Goal: Entertainment & Leisure: Consume media (video, audio)

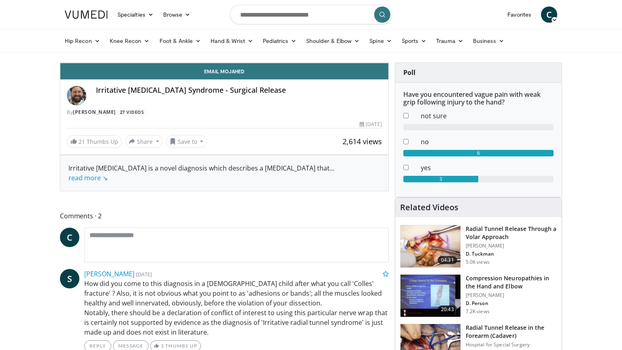
click at [309, 63] on div "10 seconds Tap to unmute" at bounding box center [224, 63] width 328 height 0
drag, startPoint x: 0, startPoint y: 0, endPoint x: 309, endPoint y: 184, distance: 359.4
click at [309, 63] on div "10 seconds Tap to unmute" at bounding box center [224, 63] width 328 height 0
click at [370, 47] on li "2x" at bounding box center [329, 38] width 81 height 16
click at [389, 63] on video-js "**********" at bounding box center [224, 63] width 328 height 0
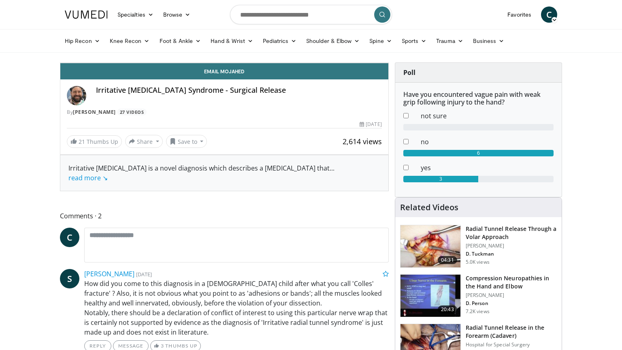
click at [254, 47] on div "Loaded : 67.22% 09:23 09:23" at bounding box center [224, 43] width 328 height 8
click at [236, 74] on icon "Video Player" at bounding box center [224, 62] width 23 height 23
click at [389, 63] on span "Video Player" at bounding box center [380, 55] width 16 height 16
